Goal: Information Seeking & Learning: Find contact information

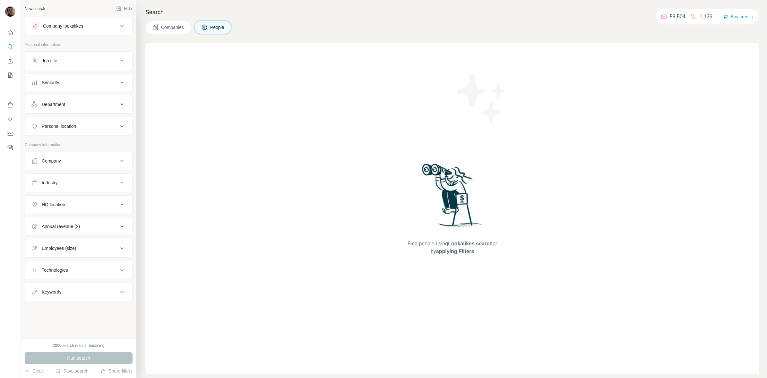
click at [76, 162] on div "Company" at bounding box center [74, 161] width 87 height 6
click at [69, 188] on input "text" at bounding box center [78, 189] width 94 height 12
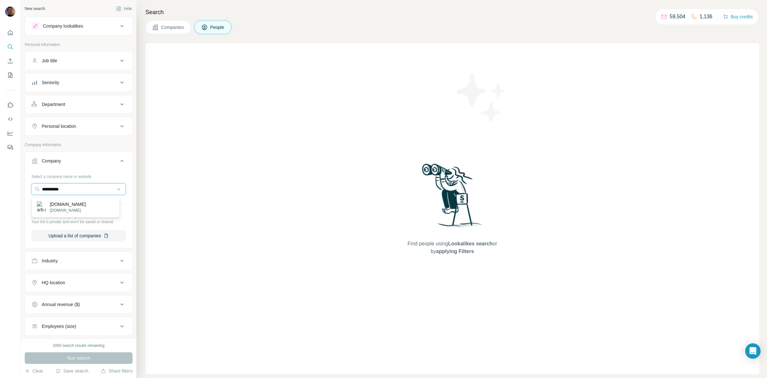
type input "**********"
click at [85, 203] on div "arb.com.my arb.com.my" at bounding box center [75, 206] width 85 height 17
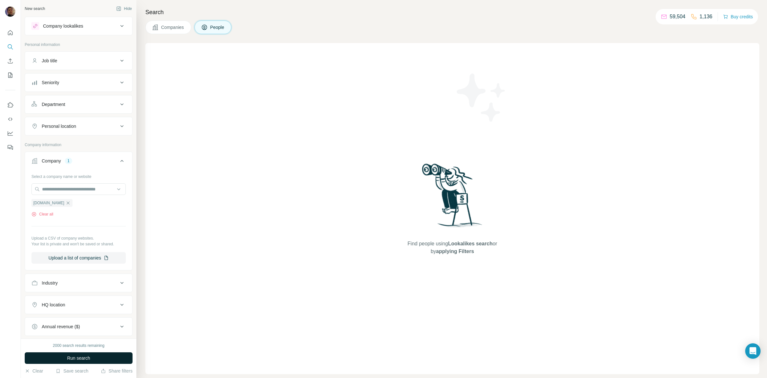
click at [96, 354] on button "Run search" at bounding box center [79, 358] width 108 height 12
click at [74, 188] on input "text" at bounding box center [78, 189] width 94 height 12
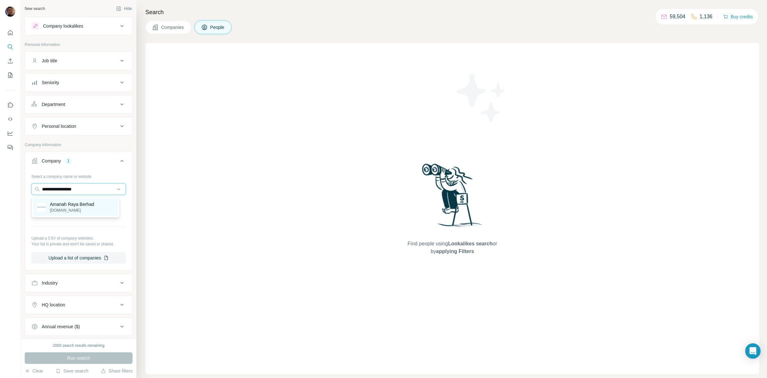
type input "**********"
click at [77, 204] on p "Amanah Raya Berhad" at bounding box center [72, 204] width 44 height 6
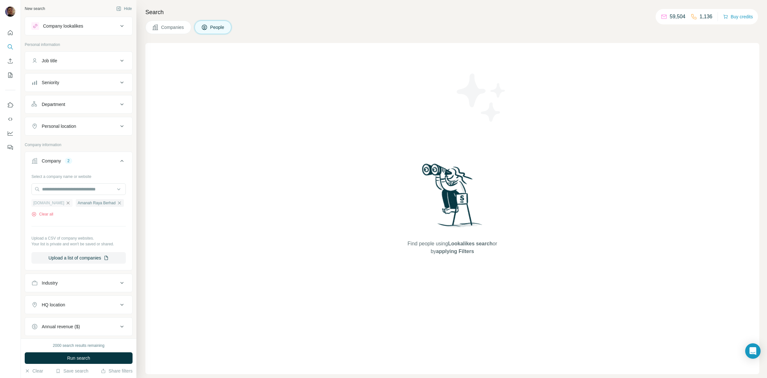
click at [65, 205] on icon "button" at bounding box center [67, 202] width 5 height 5
click at [82, 361] on span "Run search" at bounding box center [78, 358] width 23 height 6
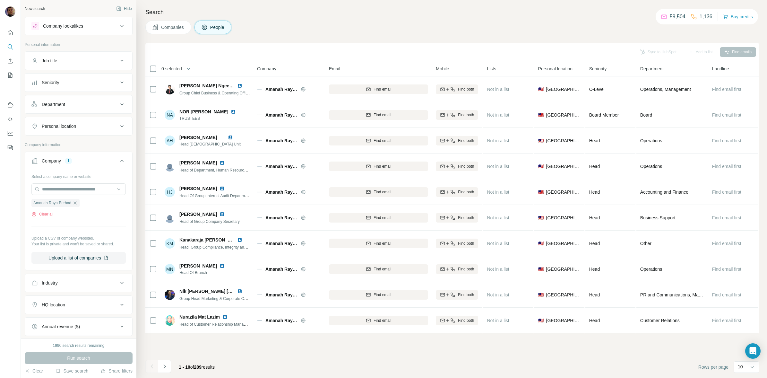
click at [94, 108] on div "Department" at bounding box center [74, 104] width 87 height 6
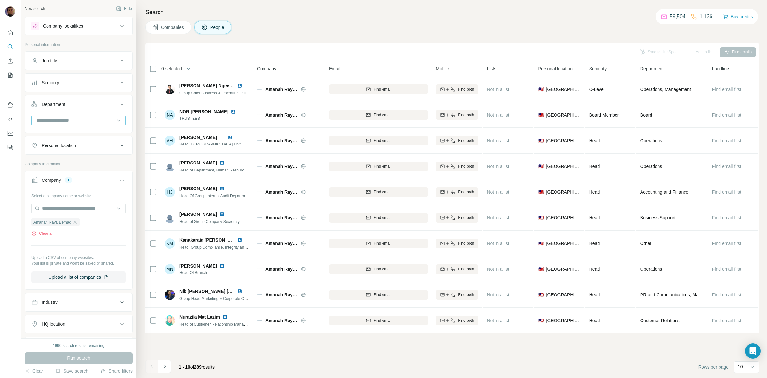
click at [86, 123] on input at bounding box center [75, 120] width 79 height 7
type input "**"
click at [83, 130] on div "PR and Communications" at bounding box center [75, 136] width 85 height 12
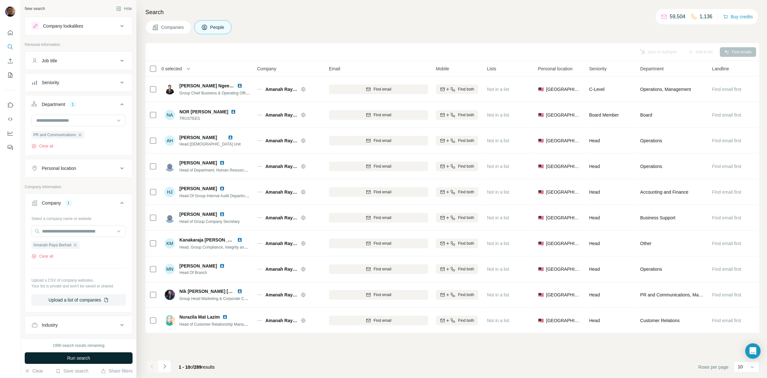
click at [101, 355] on button "Run search" at bounding box center [79, 358] width 108 height 12
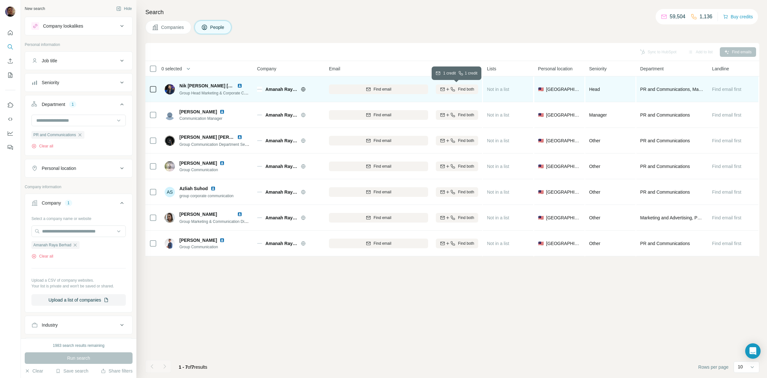
click at [450, 89] on icon "button" at bounding box center [452, 89] width 5 height 5
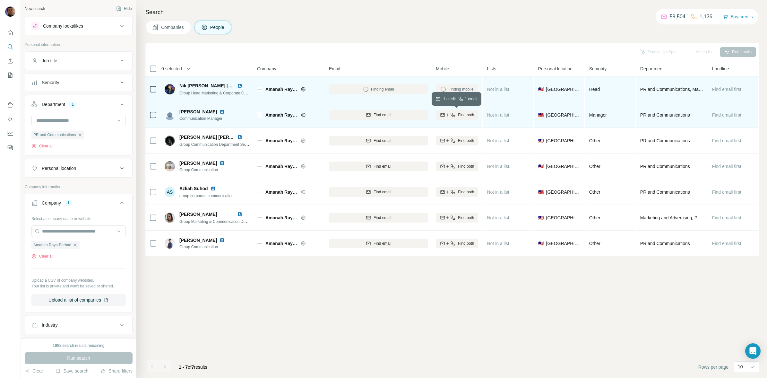
click at [454, 116] on icon "button" at bounding box center [452, 114] width 5 height 5
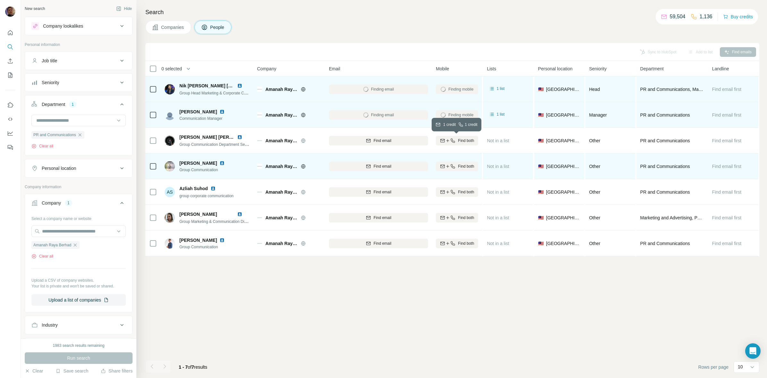
drag, startPoint x: 457, startPoint y: 141, endPoint x: 469, endPoint y: 162, distance: 24.9
click at [458, 143] on span "Find both" at bounding box center [466, 141] width 16 height 6
drag, startPoint x: 469, startPoint y: 165, endPoint x: 469, endPoint y: 169, distance: 4.5
click at [469, 166] on span "Find both" at bounding box center [466, 166] width 16 height 6
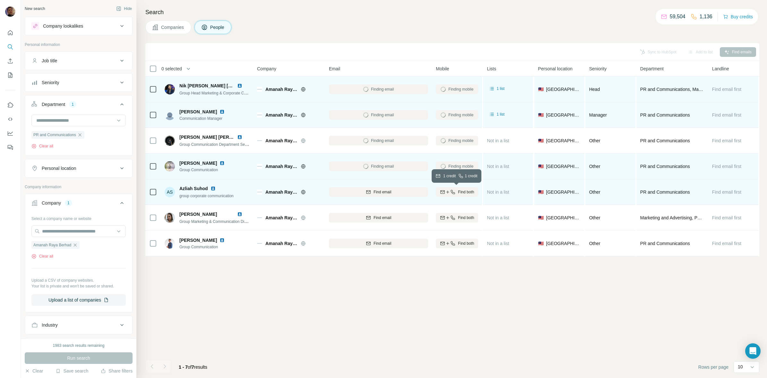
click at [464, 192] on span "Find both" at bounding box center [466, 192] width 16 height 6
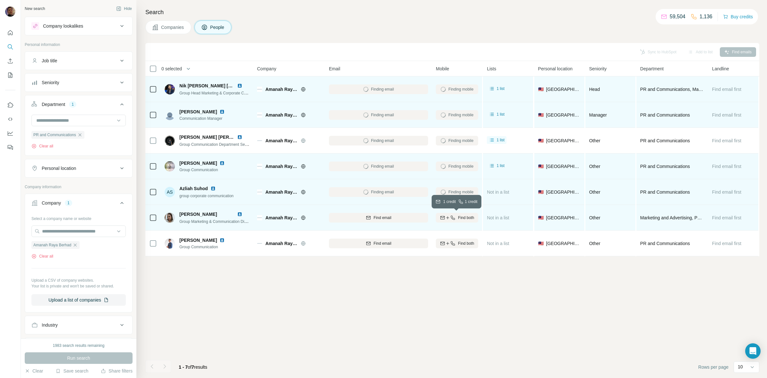
drag, startPoint x: 464, startPoint y: 215, endPoint x: 467, endPoint y: 227, distance: 12.7
click at [464, 217] on span "Find both" at bounding box center [466, 218] width 16 height 6
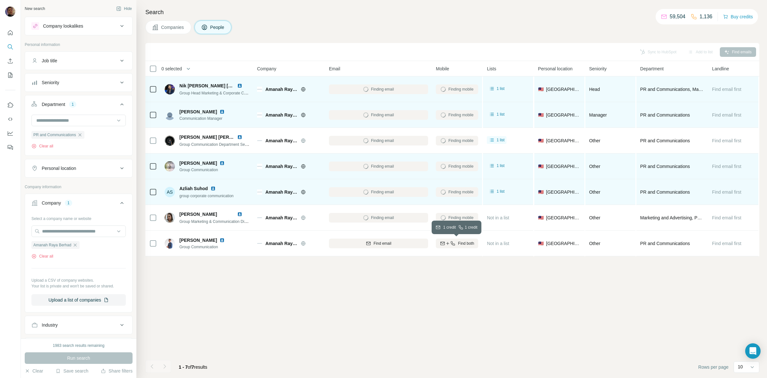
drag, startPoint x: 464, startPoint y: 244, endPoint x: 459, endPoint y: 257, distance: 13.4
click at [464, 245] on span "Find both" at bounding box center [466, 243] width 16 height 6
click at [283, 282] on div "Sync to HubSpot Add to list Find emails 0 selected People Company Email Mobile …" at bounding box center [452, 210] width 614 height 335
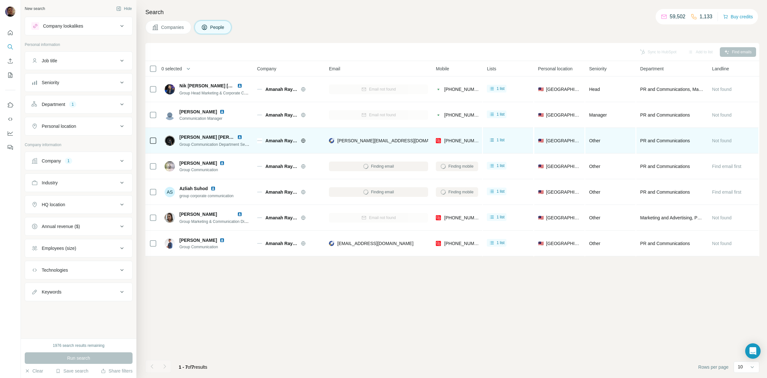
click at [239, 137] on img at bounding box center [239, 137] width 5 height 5
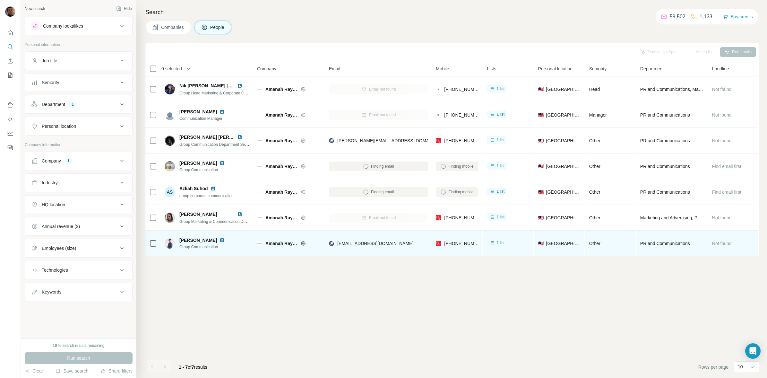
click at [220, 239] on img at bounding box center [222, 240] width 5 height 5
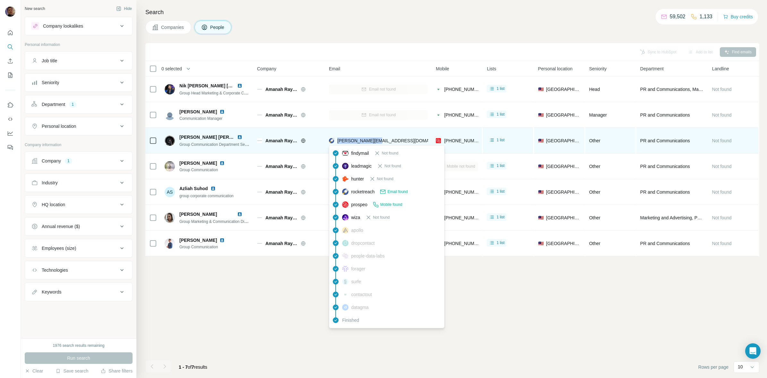
drag, startPoint x: 391, startPoint y: 141, endPoint x: 337, endPoint y: 141, distance: 53.6
click at [337, 141] on div "[PERSON_NAME][EMAIL_ADDRESS][DOMAIN_NAME]" at bounding box center [378, 141] width 99 height 18
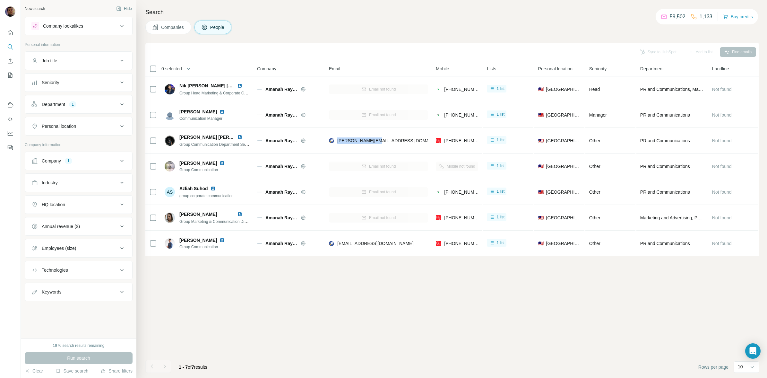
copy span "[PERSON_NAME][EMAIL_ADDRESS][DOMAIN_NAME]"
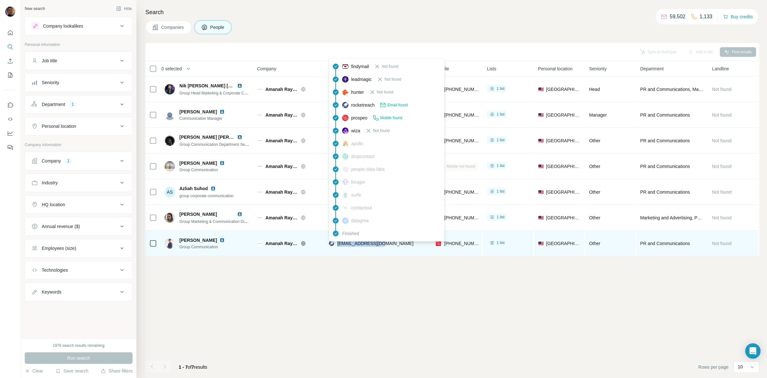
drag, startPoint x: 370, startPoint y: 243, endPoint x: 338, endPoint y: 243, distance: 31.8
click at [338, 243] on div "[EMAIL_ADDRESS][DOMAIN_NAME]" at bounding box center [378, 243] width 99 height 18
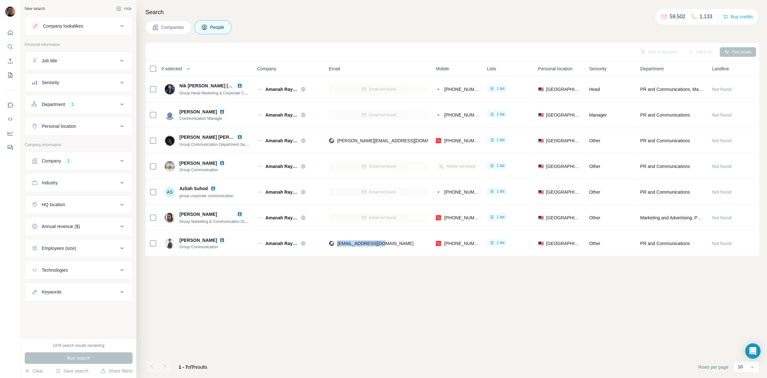
copy span "[EMAIL_ADDRESS][DOMAIN_NAME]"
click at [535, 278] on div "Sync to HubSpot Add to list Find emails 0 selected People Company Email Mobile …" at bounding box center [452, 210] width 614 height 335
